Goal: Information Seeking & Learning: Learn about a topic

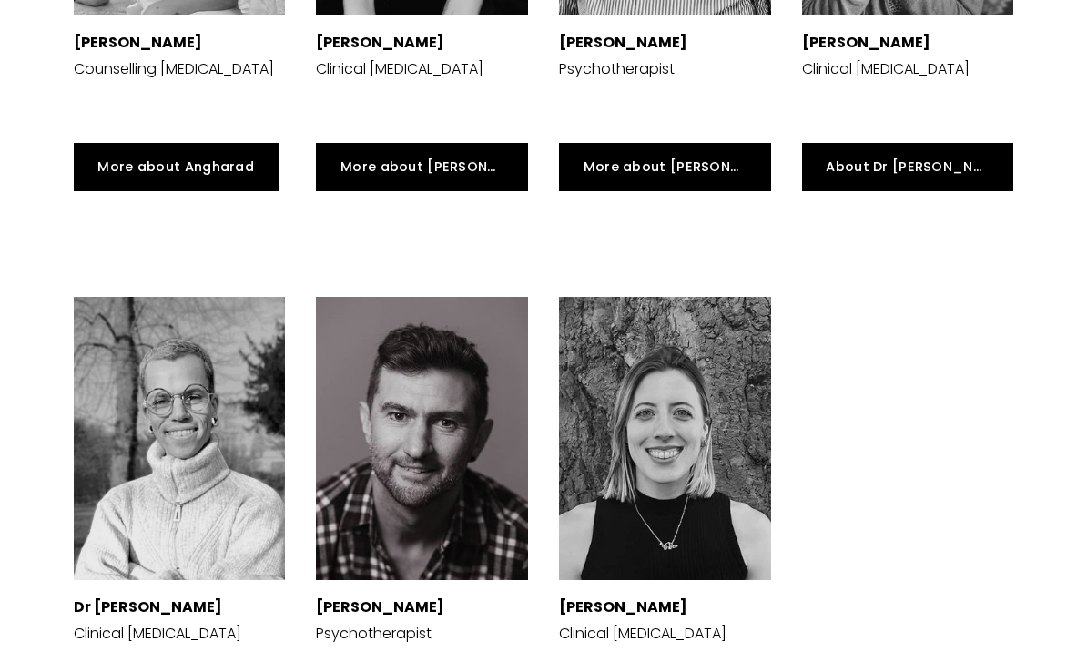
scroll to position [4434, 0]
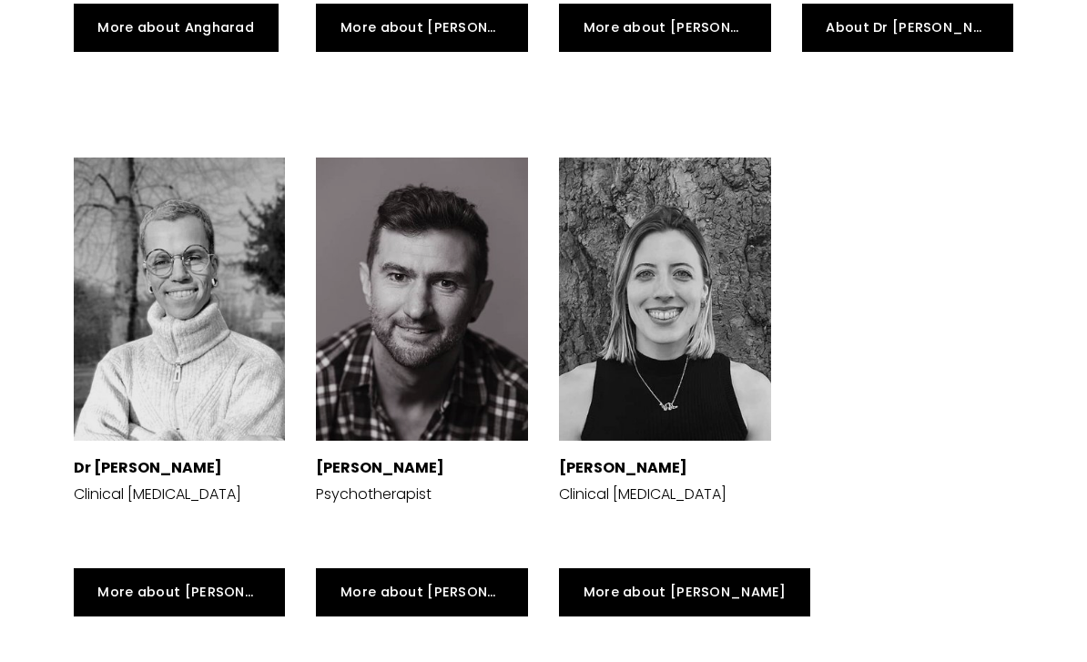
click at [684, 457] on strong "[PERSON_NAME]" at bounding box center [623, 467] width 128 height 21
click at [646, 461] on div "Dr Sophia Kosmider Clinical Psychologist" at bounding box center [665, 496] width 212 height 82
click at [629, 459] on div "Dr Sophia Kosmider Clinical Psychologist" at bounding box center [665, 496] width 212 height 82
click at [675, 568] on link "More about [PERSON_NAME]" at bounding box center [685, 592] width 252 height 48
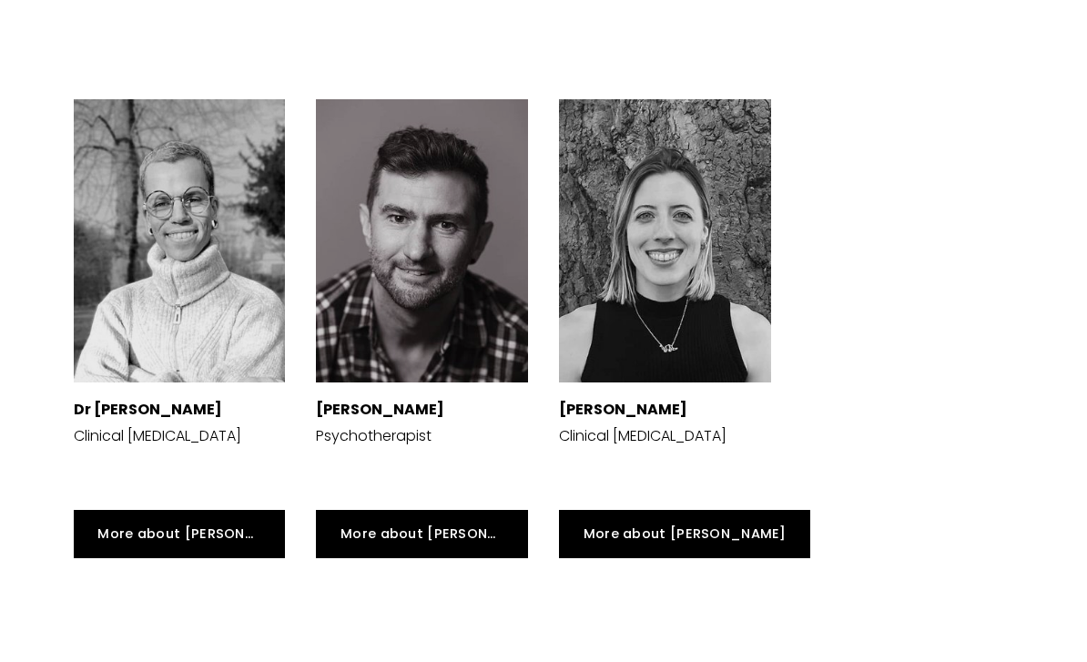
click at [238, 529] on link "More about [PERSON_NAME]" at bounding box center [180, 534] width 212 height 48
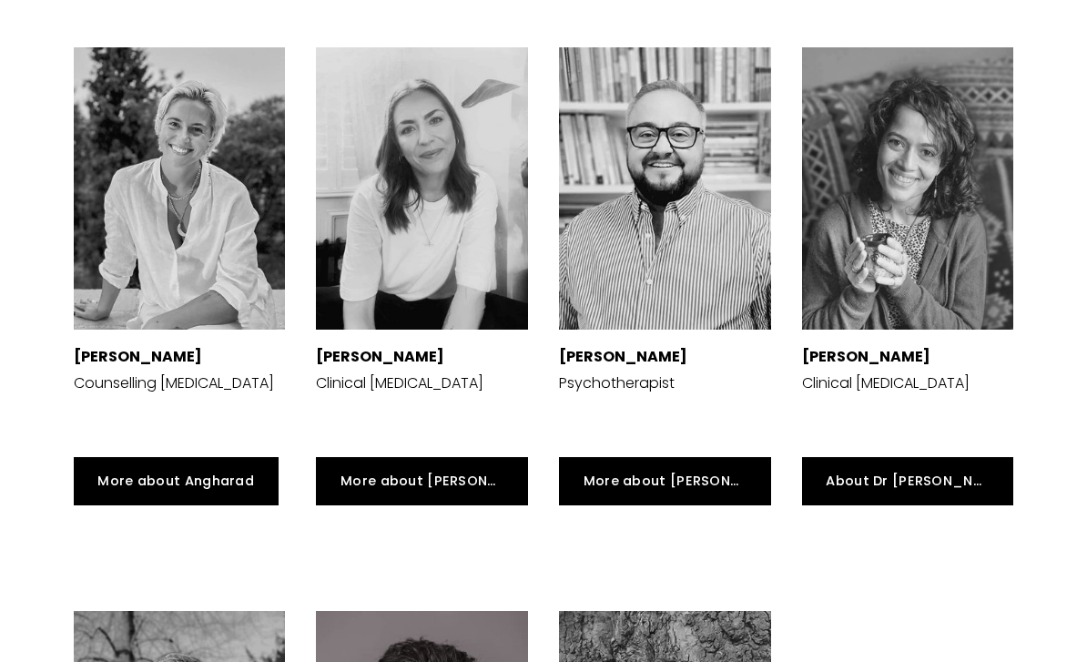
scroll to position [3980, 0]
click at [931, 347] on strong "[PERSON_NAME]" at bounding box center [866, 357] width 128 height 21
click at [921, 457] on link "About Dr Mehul" at bounding box center [908, 481] width 212 height 48
click at [675, 473] on link "More about [PERSON_NAME]" at bounding box center [665, 481] width 212 height 48
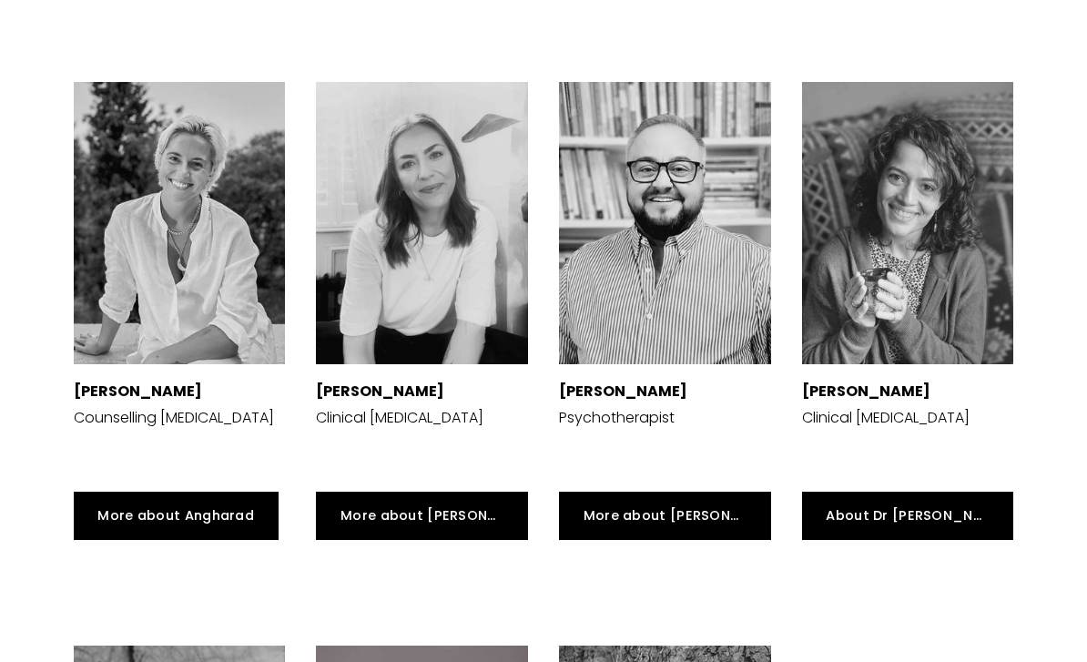
scroll to position [3945, 0]
click at [202, 382] on strong "[PERSON_NAME]" at bounding box center [138, 392] width 128 height 21
click at [242, 511] on link "More about Angharad" at bounding box center [176, 516] width 205 height 48
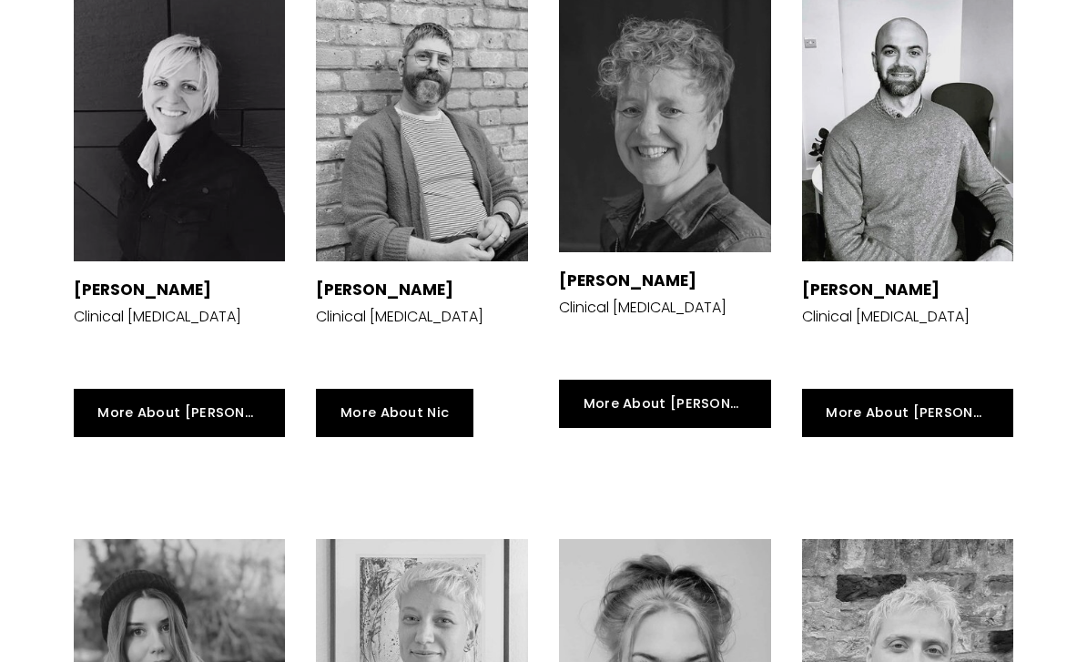
scroll to position [2928, 0]
click at [668, 380] on link "More About Lorna" at bounding box center [665, 404] width 212 height 48
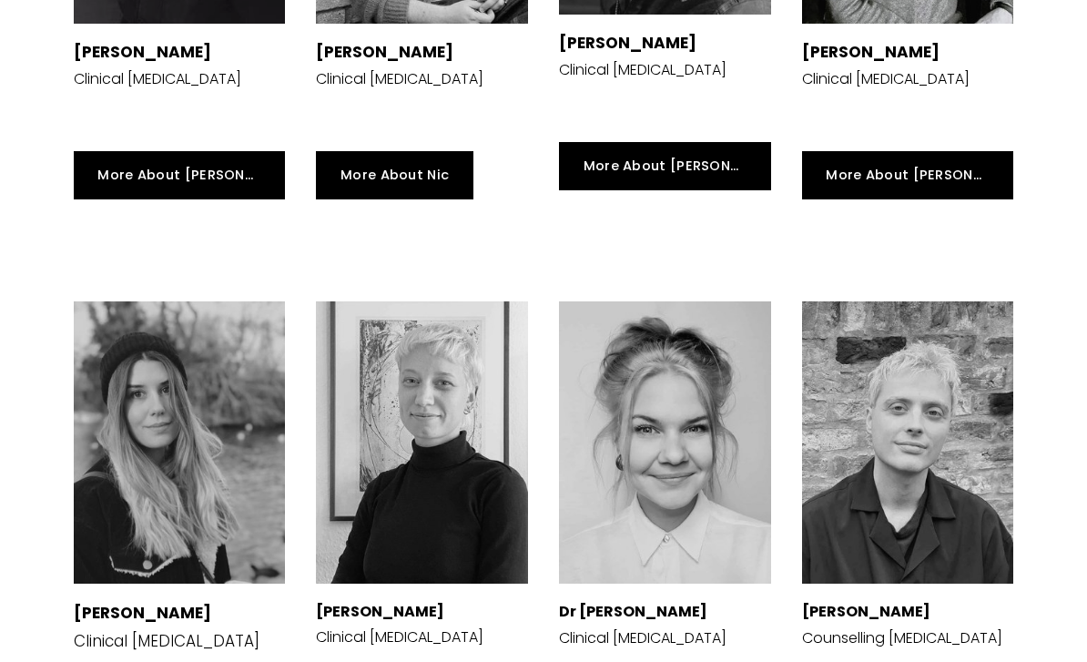
scroll to position [3170, 0]
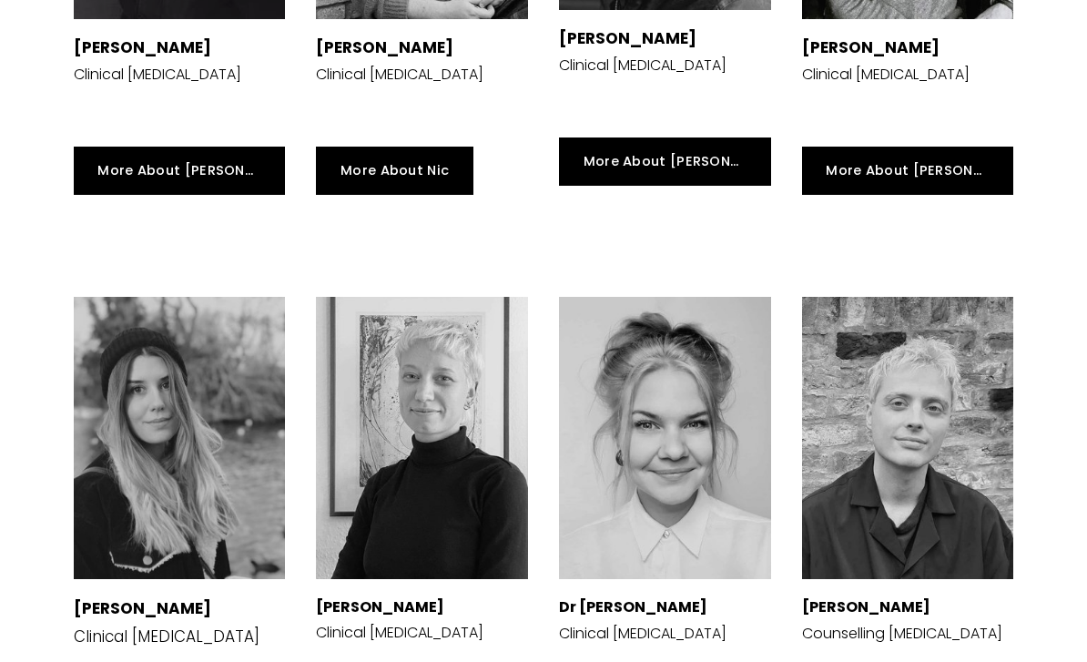
click at [111, 147] on link "More About Siri" at bounding box center [180, 171] width 212 height 48
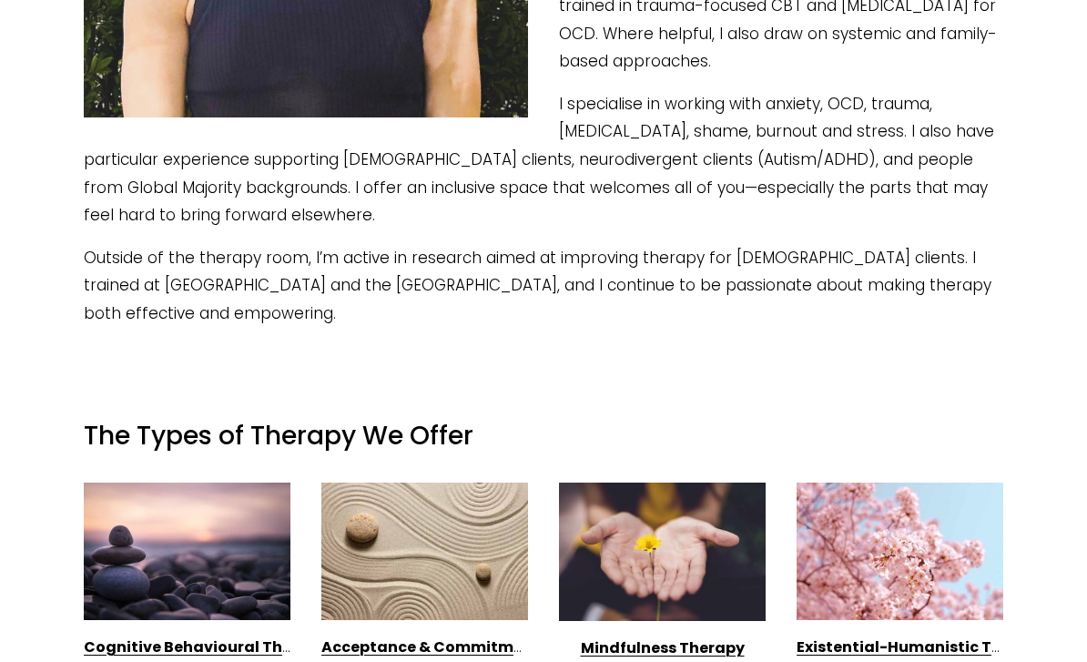
scroll to position [765, 0]
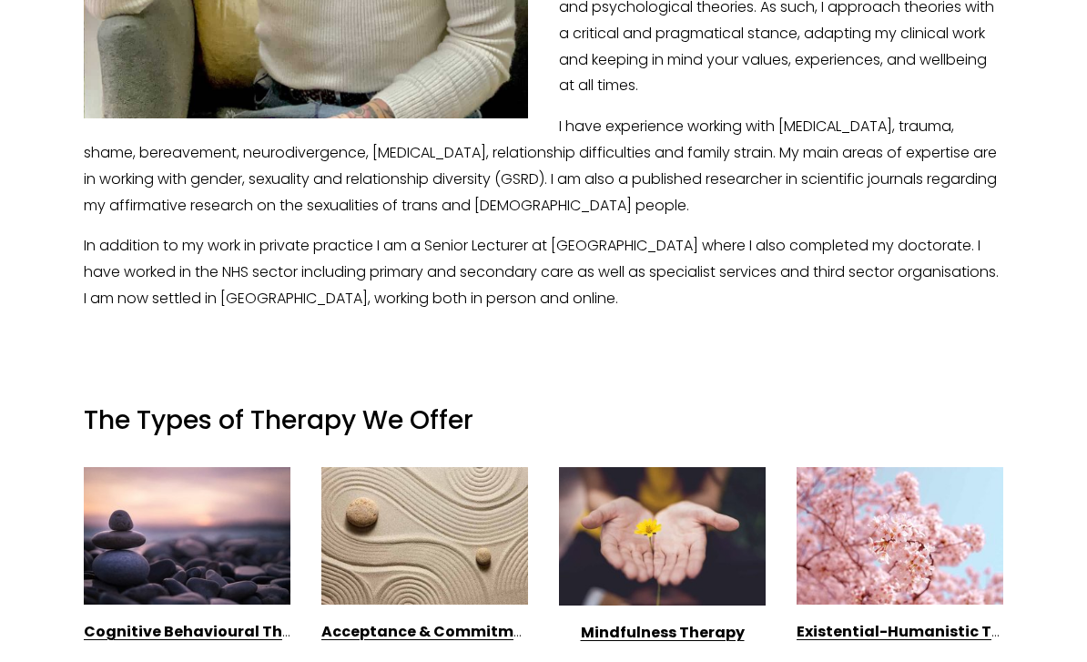
scroll to position [812, 0]
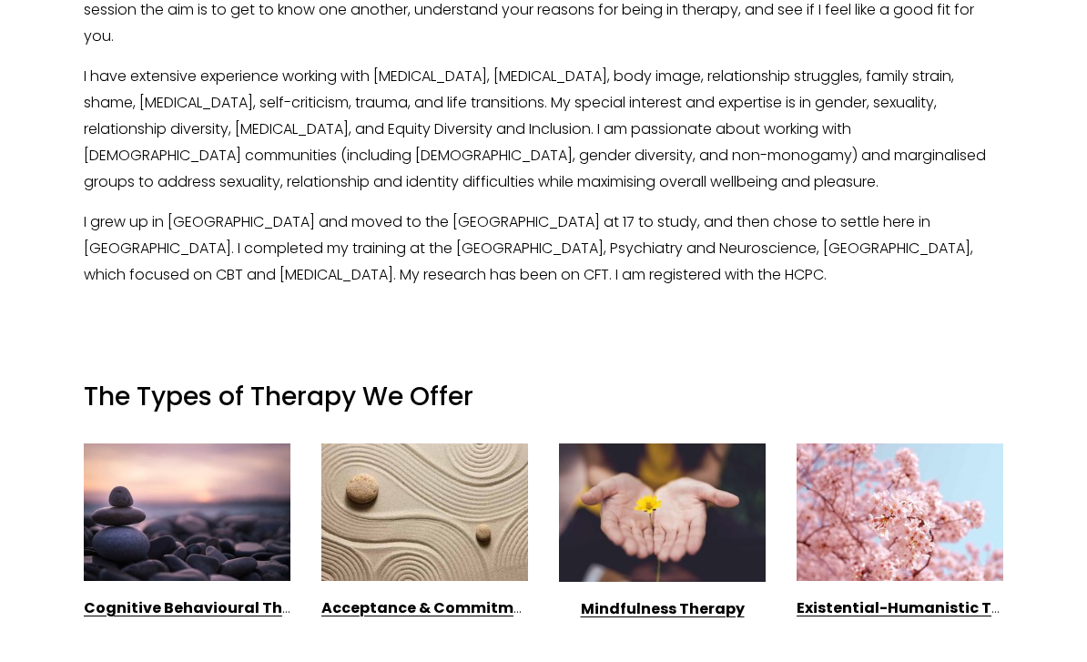
scroll to position [1039, 0]
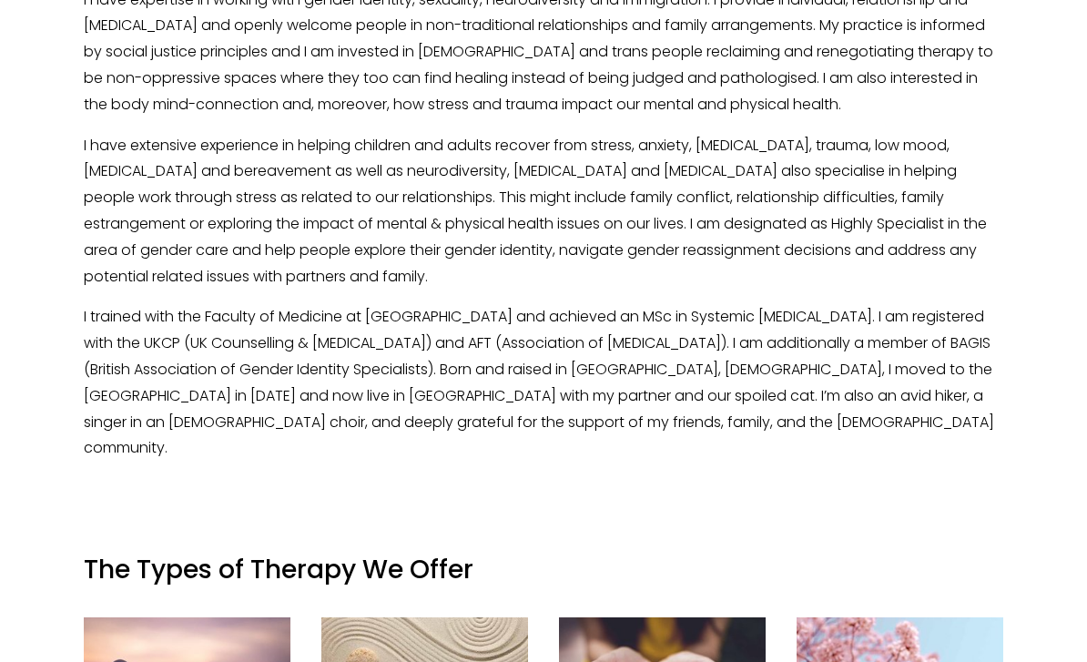
scroll to position [921, 0]
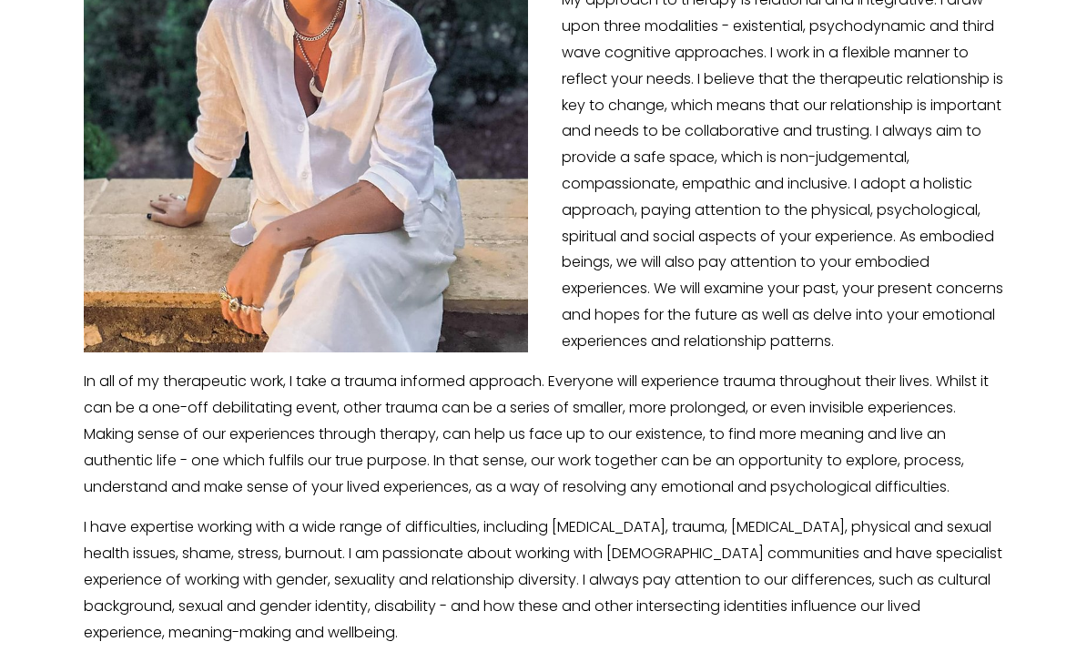
scroll to position [610, 0]
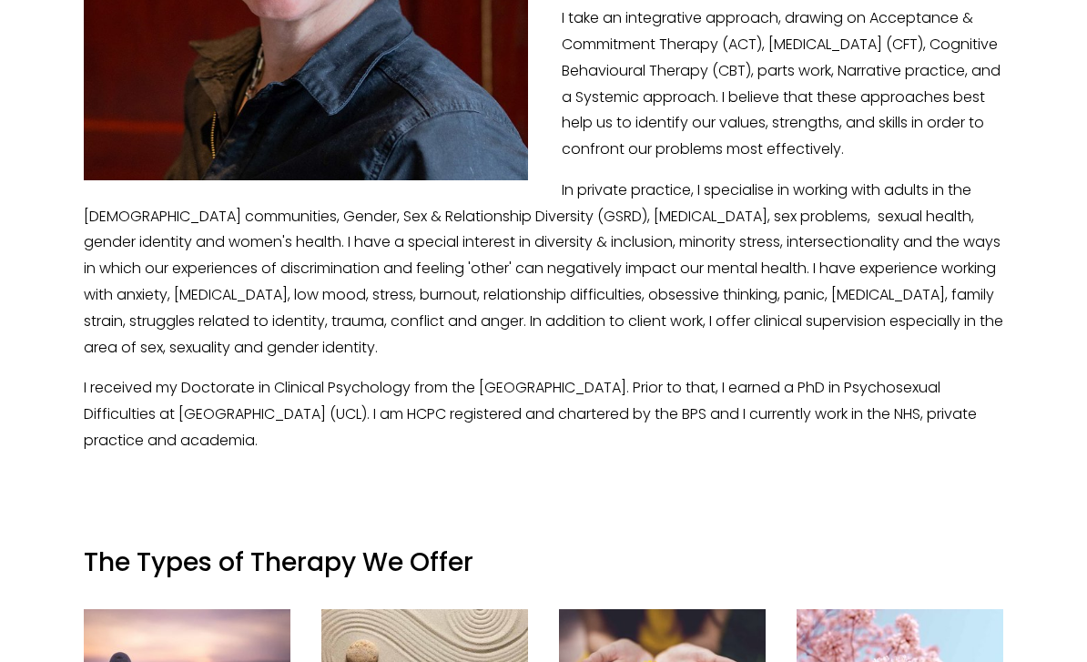
scroll to position [755, 0]
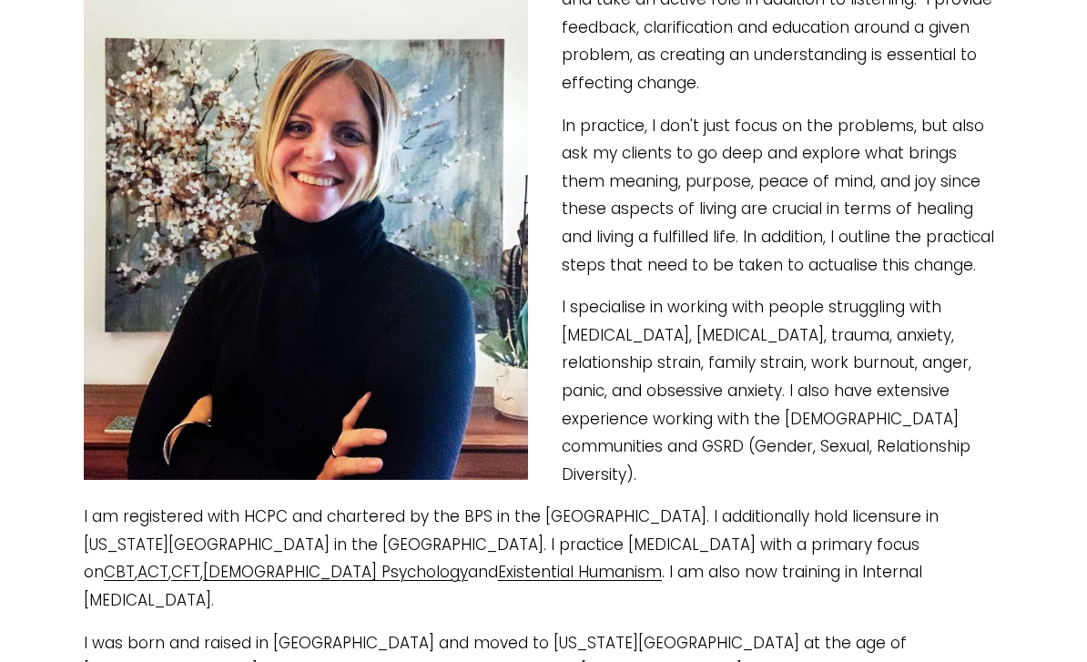
scroll to position [474, 0]
